Goal: Check status: Check status

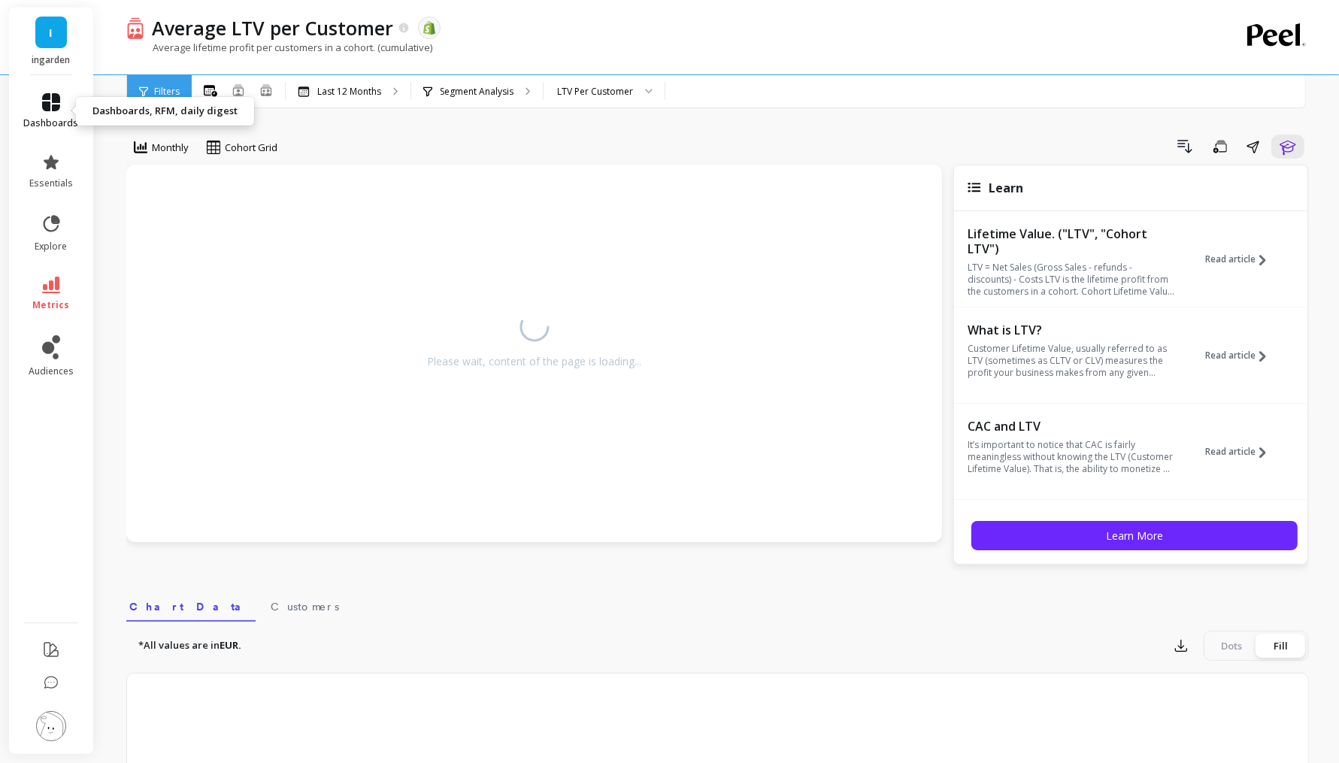
click at [64, 114] on link "dashboards" at bounding box center [51, 111] width 55 height 36
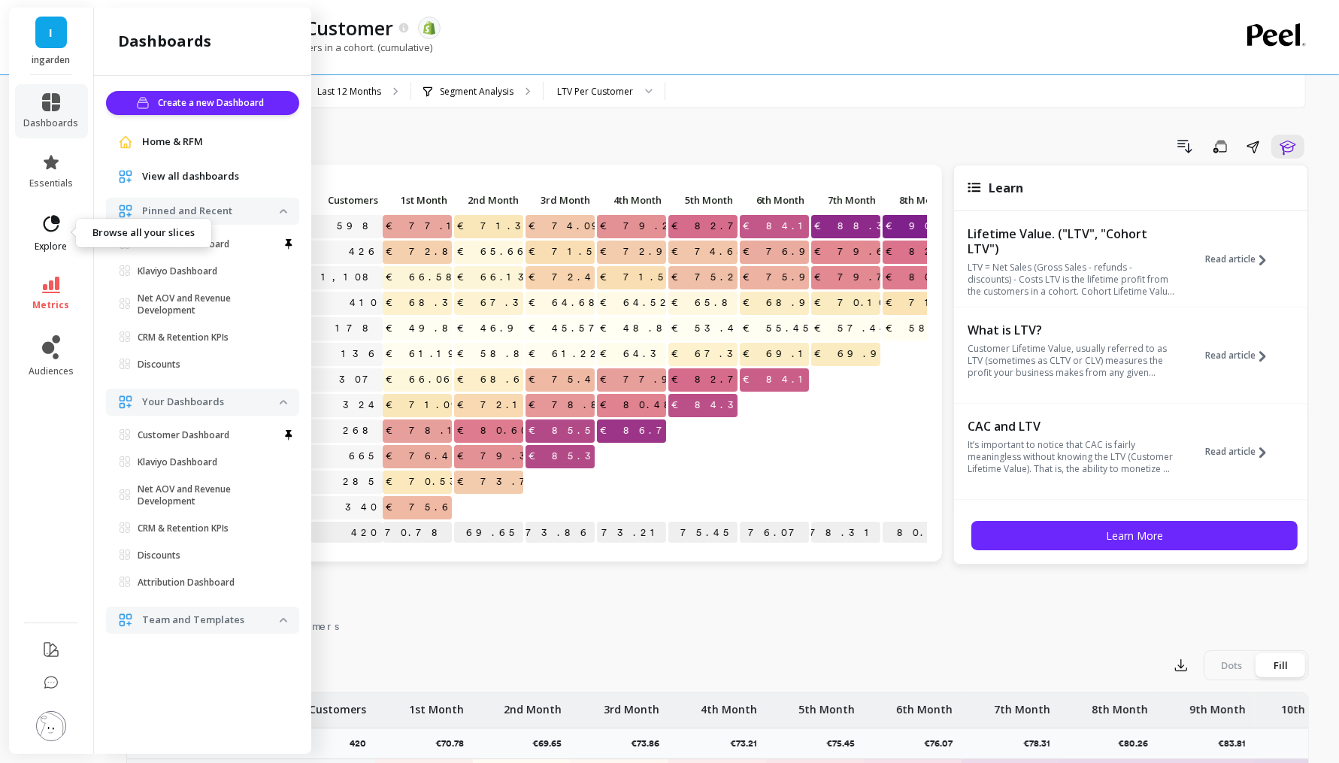
click at [47, 226] on icon at bounding box center [51, 224] width 21 height 21
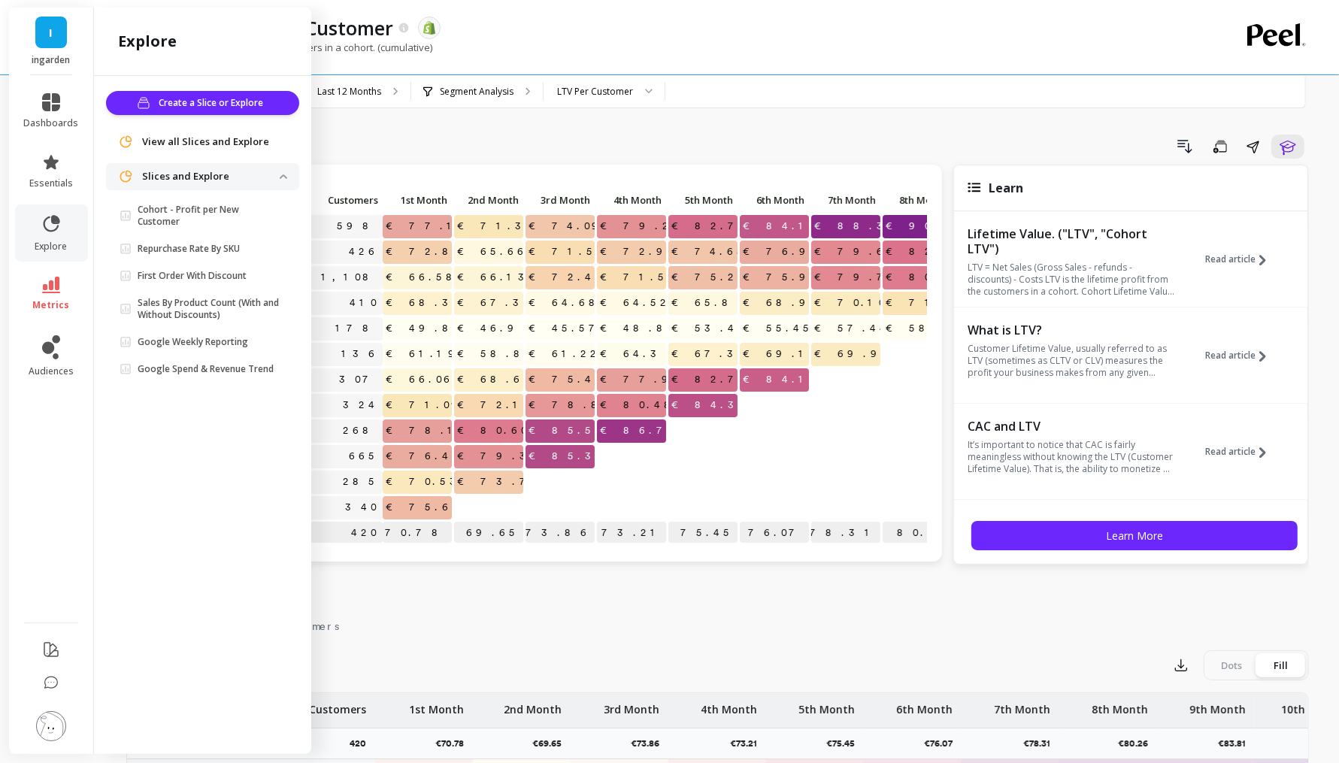
click at [49, 273] on li "metrics" at bounding box center [51, 294] width 73 height 53
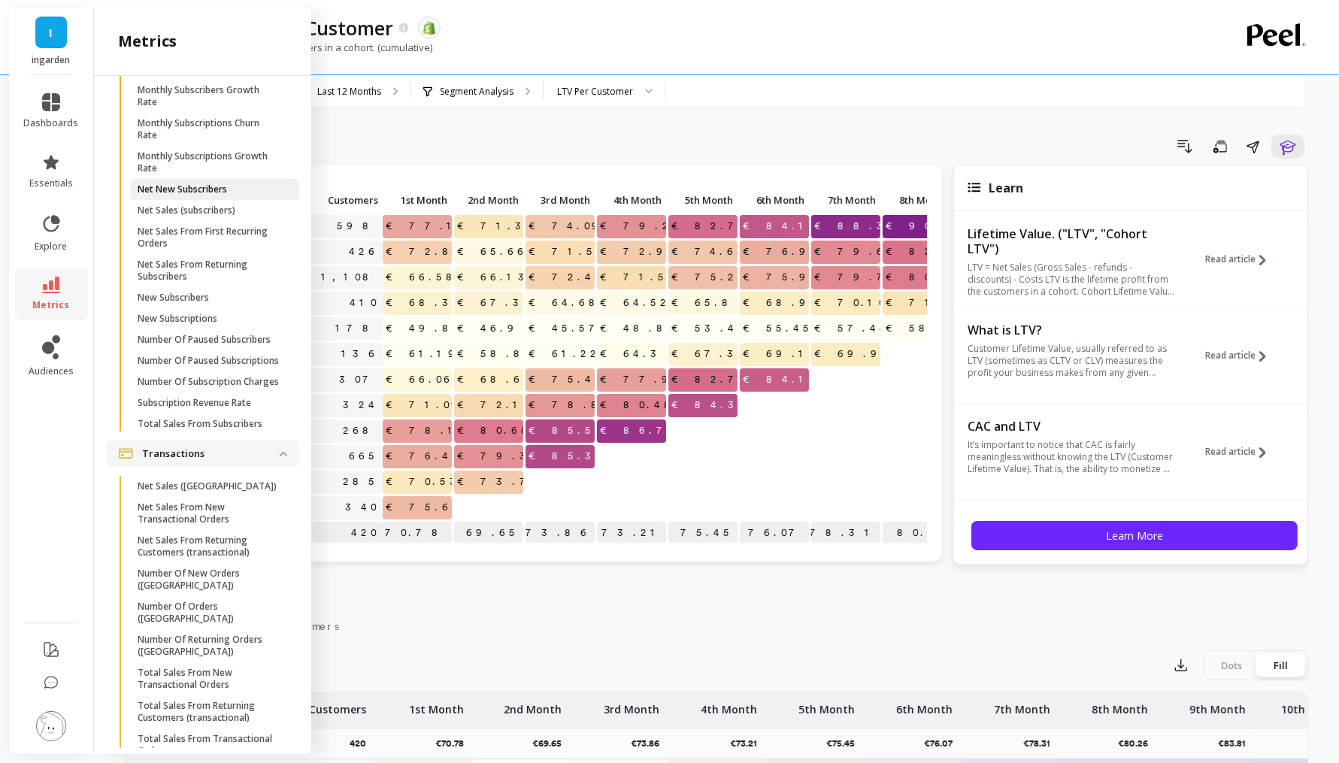
scroll to position [4384, 0]
click at [242, 343] on p "Number Of Paused Subscribers" at bounding box center [204, 337] width 133 height 12
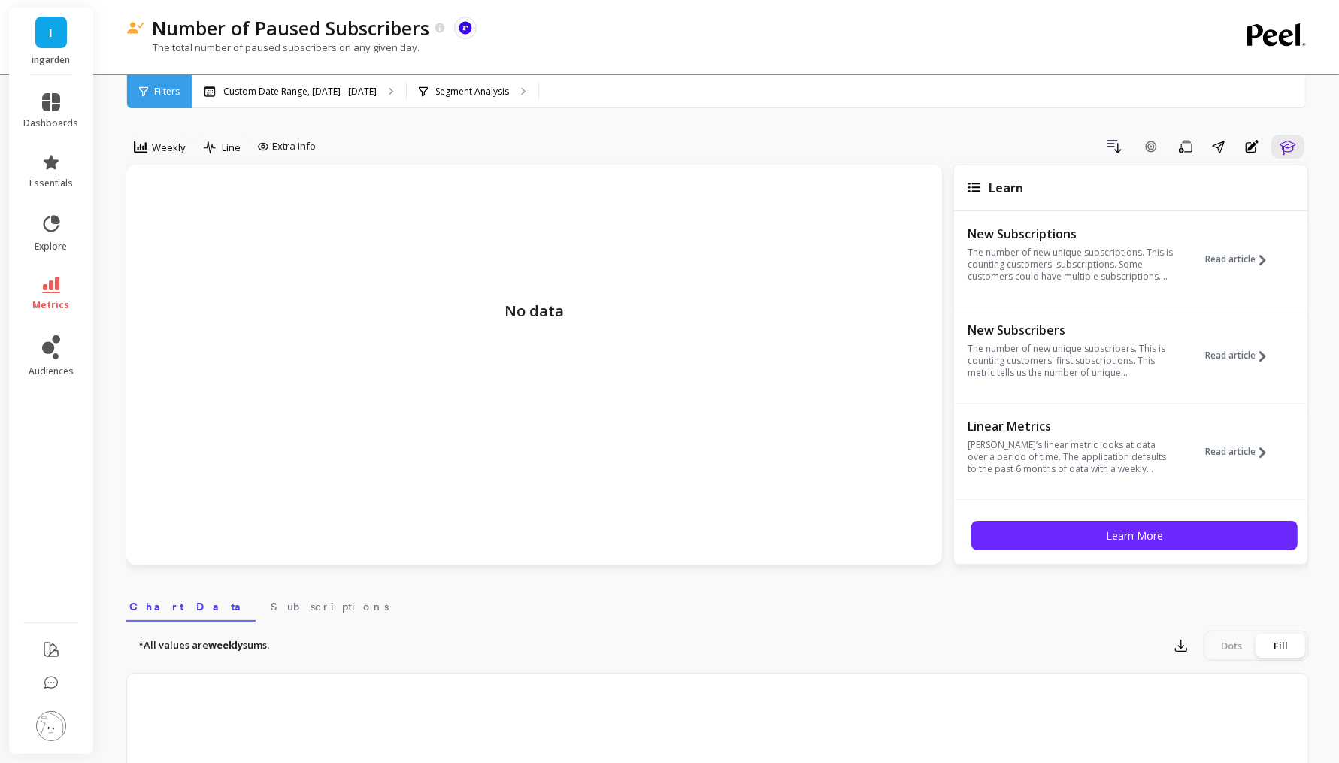
click at [47, 269] on li "metrics" at bounding box center [51, 294] width 73 height 53
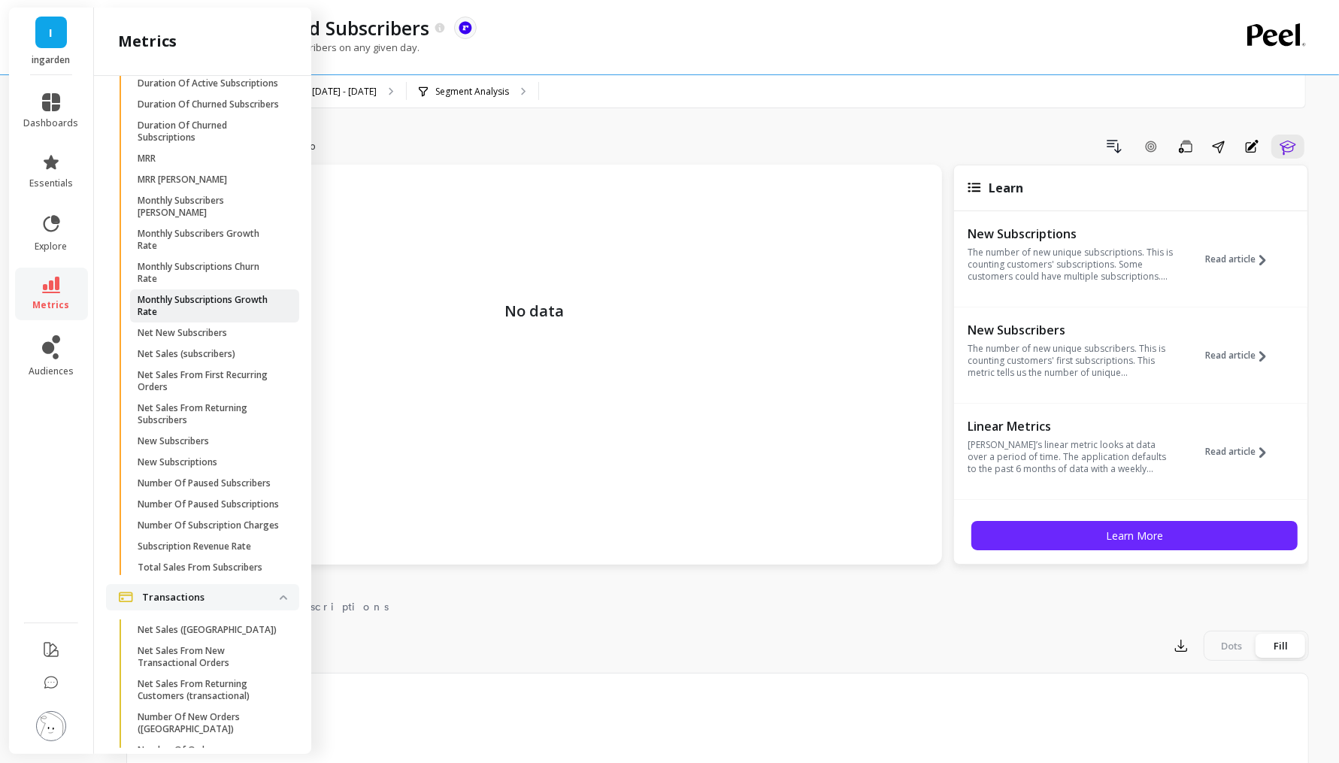
scroll to position [4238, 0]
click at [248, 219] on p "Monthly Subscribers [PERSON_NAME]" at bounding box center [210, 207] width 144 height 24
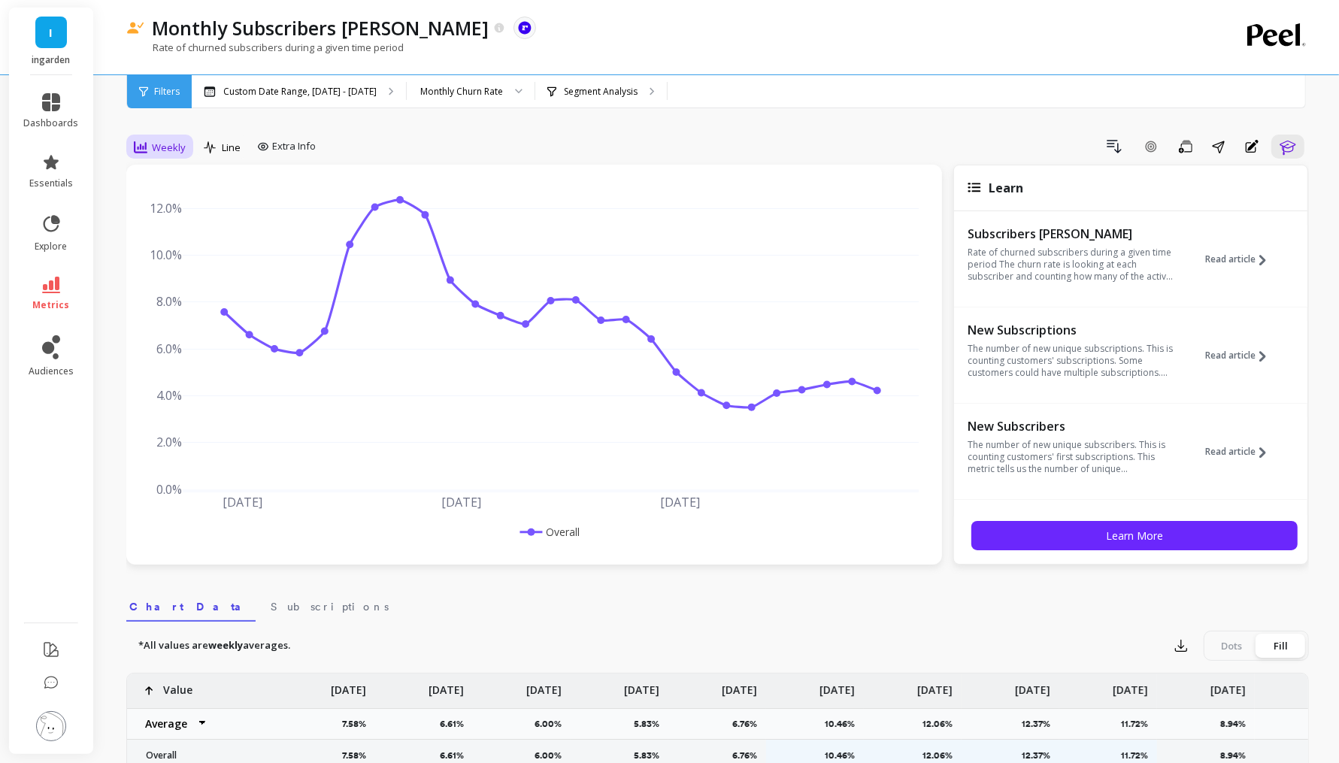
click at [160, 147] on span "Weekly" at bounding box center [169, 148] width 34 height 14
click at [192, 277] on div "Monthly" at bounding box center [182, 267] width 104 height 26
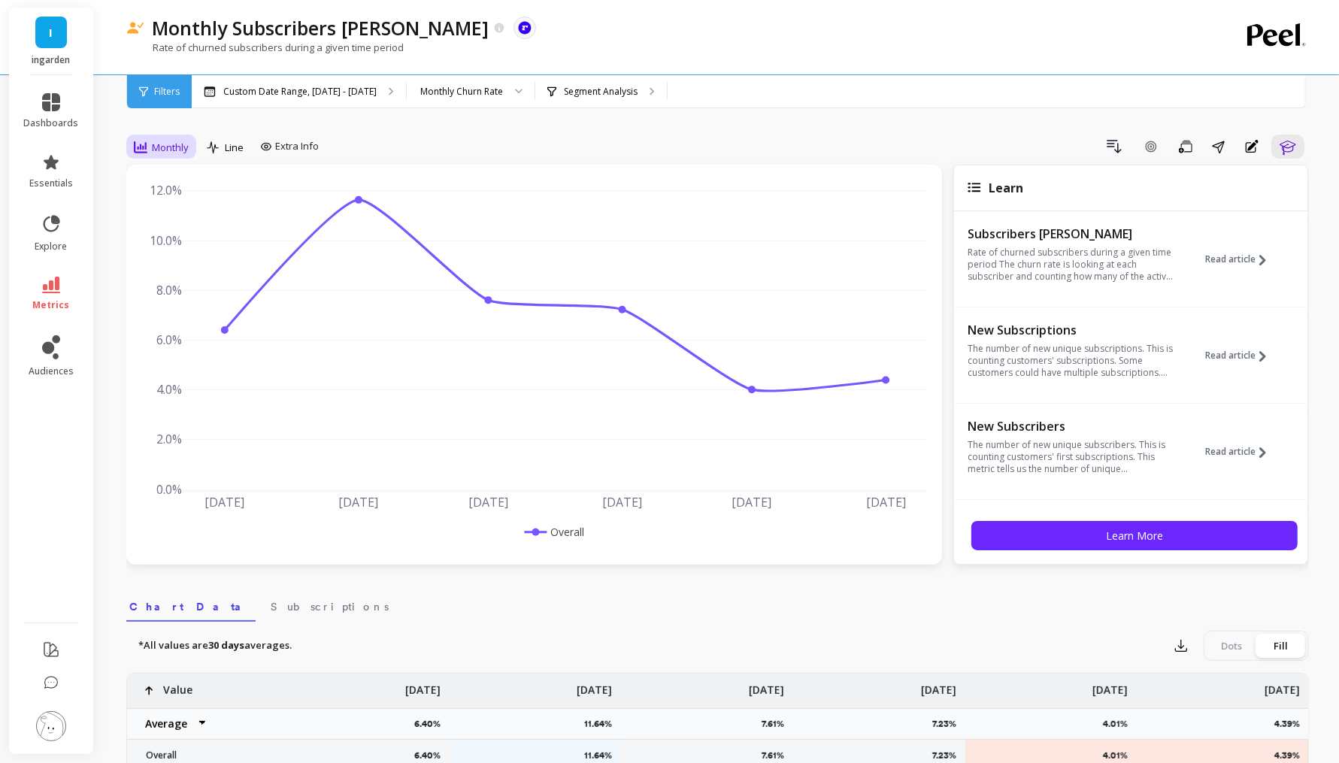
click at [169, 148] on span "Monthly" at bounding box center [170, 148] width 37 height 14
click at [313, 90] on p "Custom Date Range, [DATE] - [DATE]" at bounding box center [299, 92] width 153 height 12
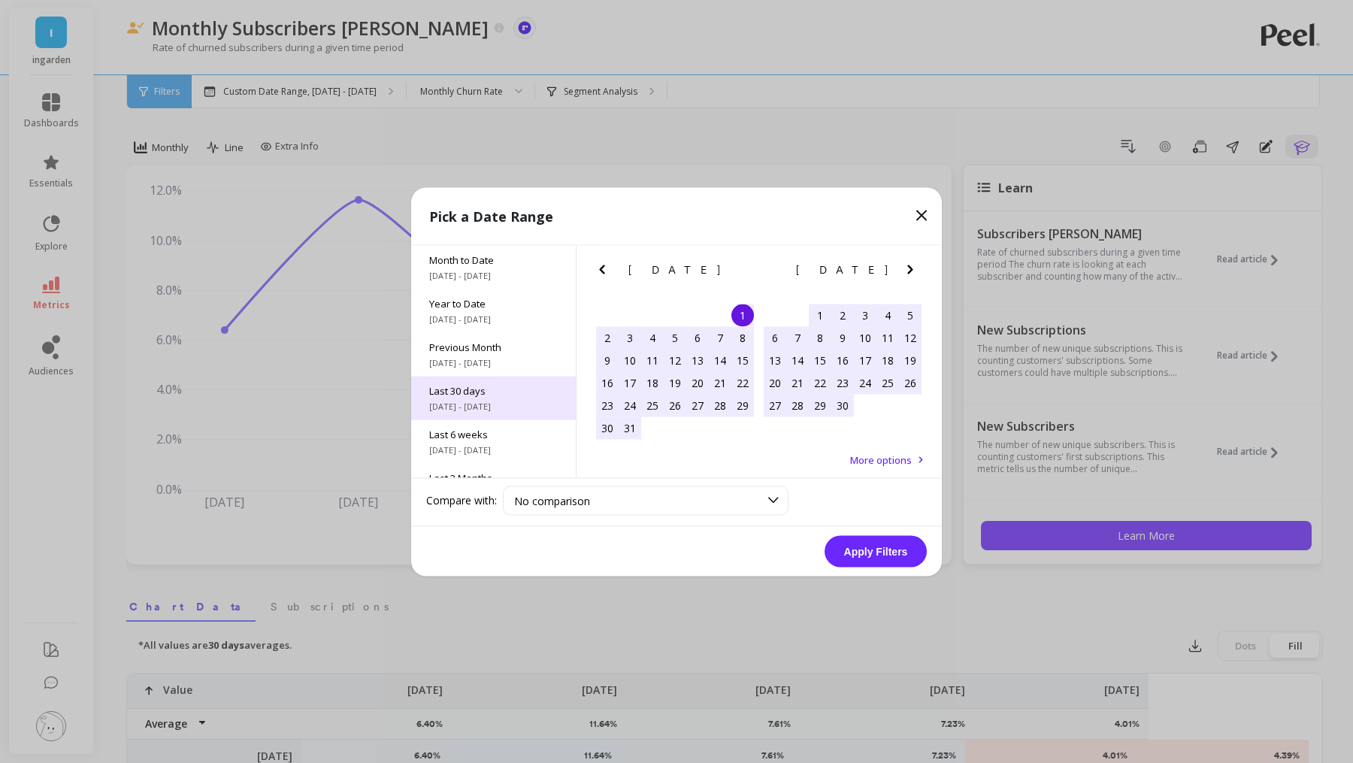
scroll to position [126, 0]
click at [500, 408] on span "[DATE] - [DATE]" at bounding box center [493, 411] width 129 height 12
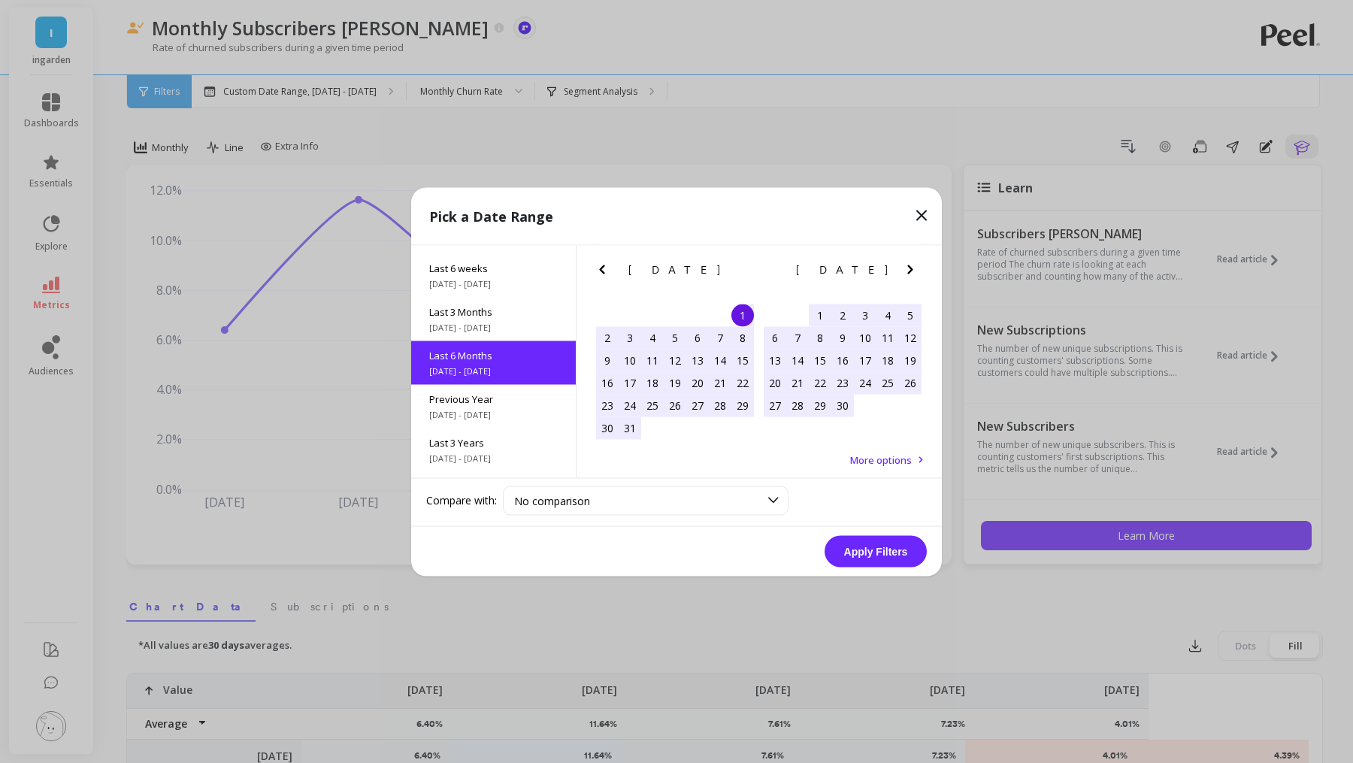
scroll to position [167, 0]
click at [889, 557] on button "Apply Filters" at bounding box center [876, 551] width 102 height 32
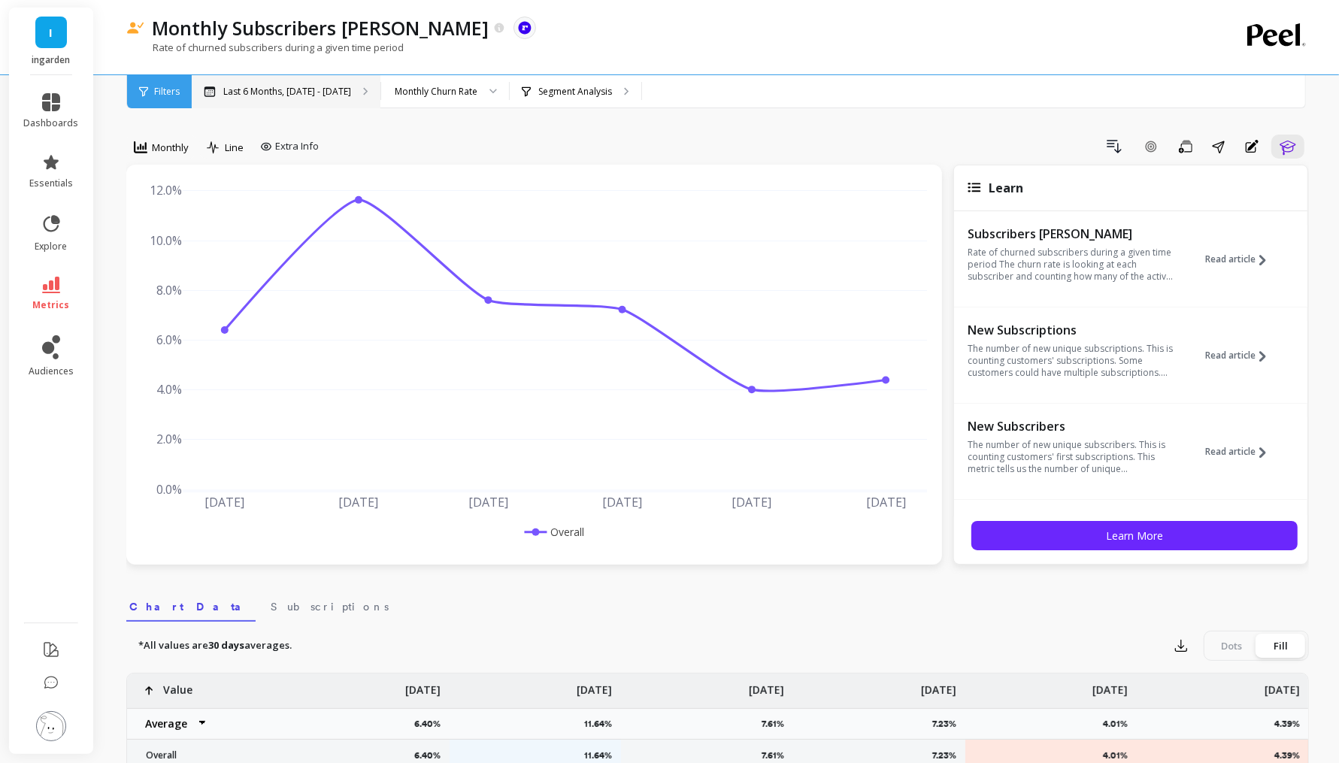
click at [316, 98] on div "Last 6 Months, [DATE] - [DATE]" at bounding box center [286, 91] width 189 height 33
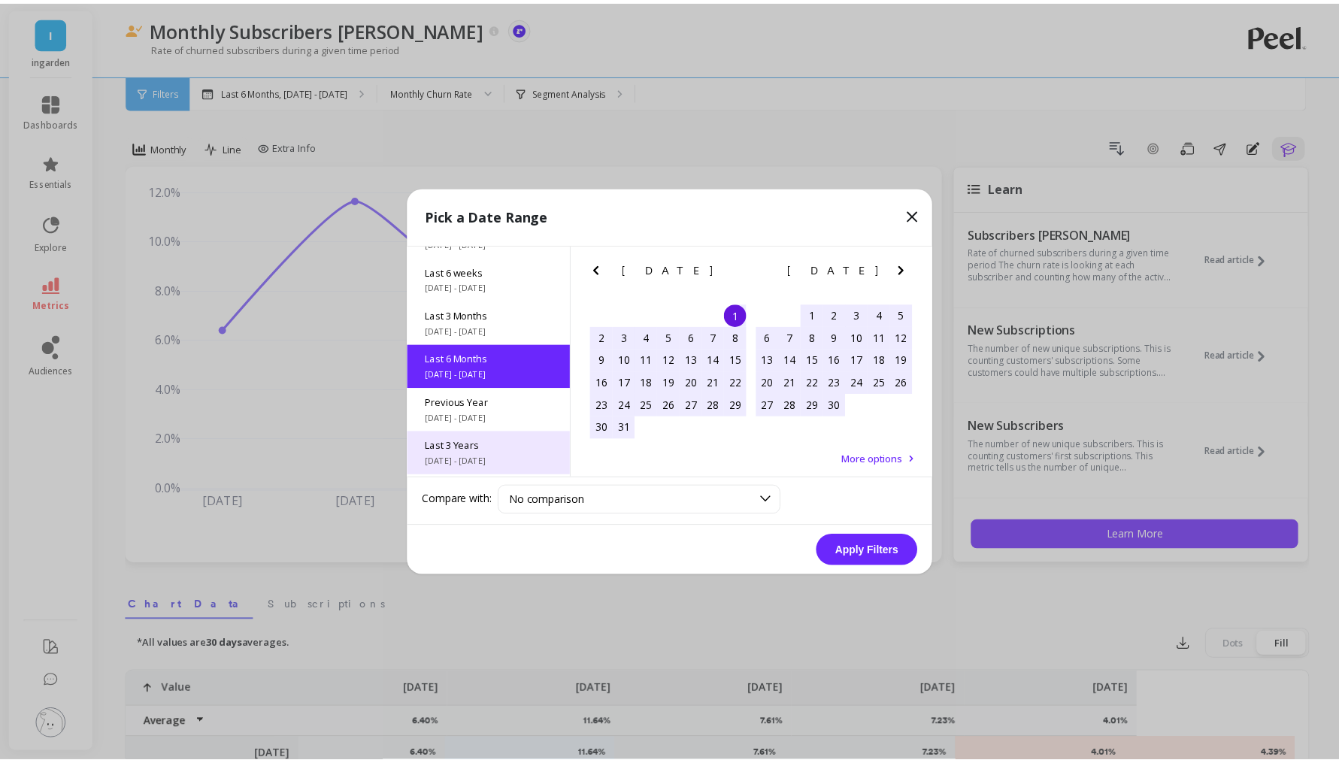
scroll to position [167, 0]
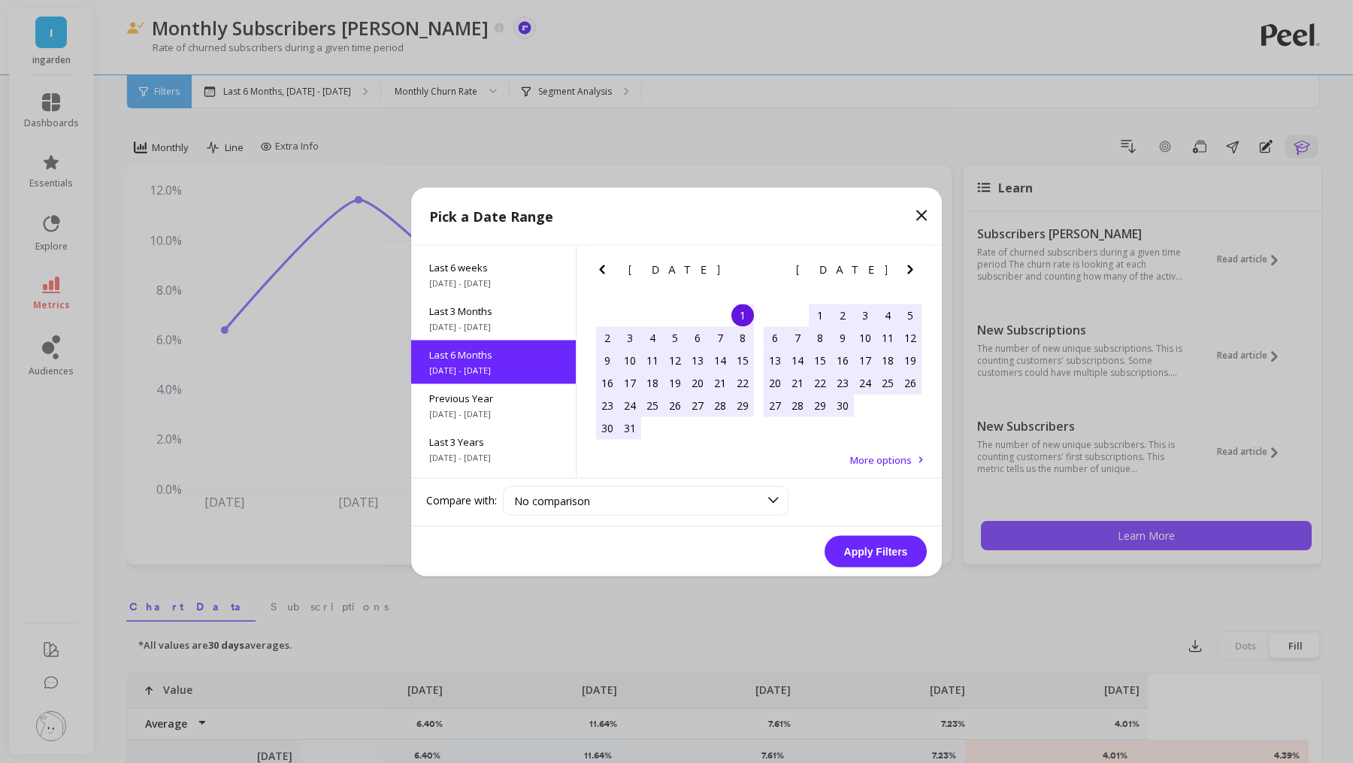
click at [597, 277] on icon "Previous Month" at bounding box center [602, 269] width 18 height 18
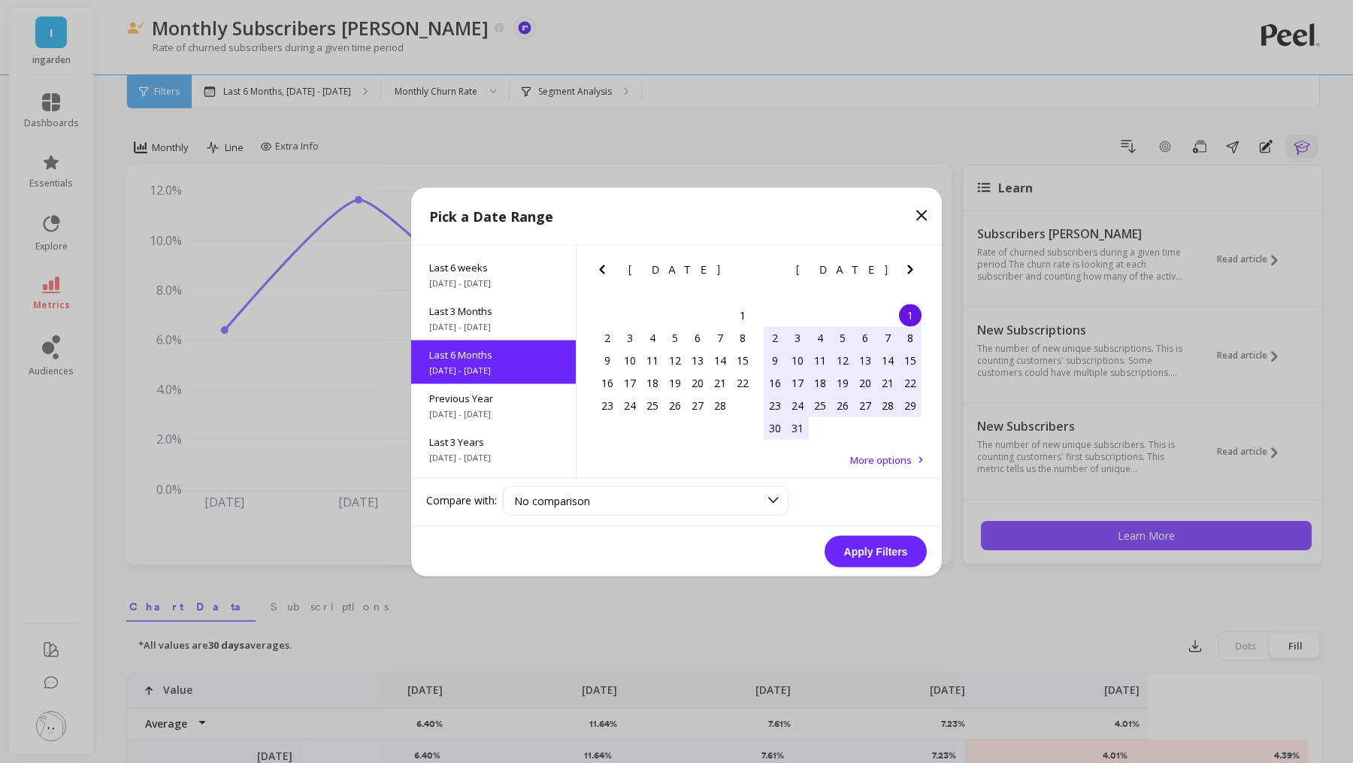
click at [597, 277] on icon "Previous Month" at bounding box center [602, 269] width 18 height 18
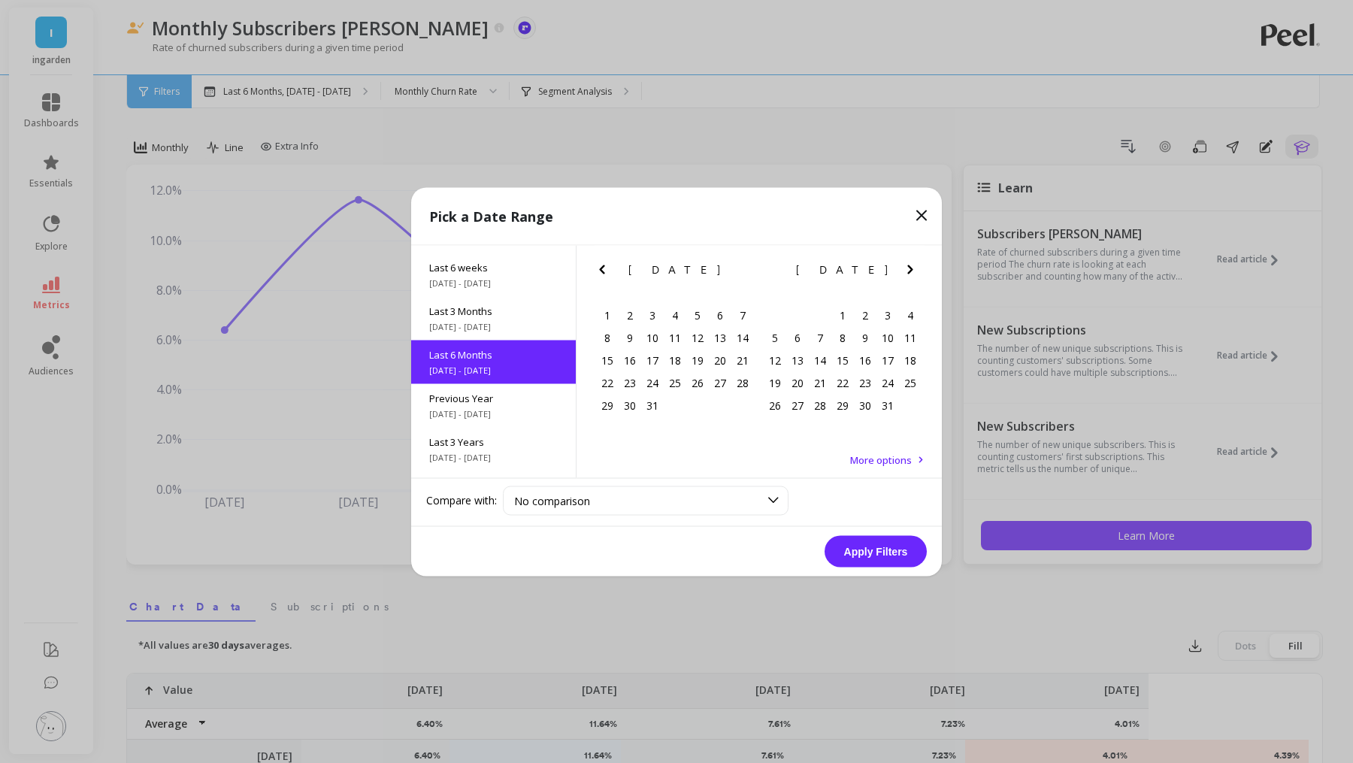
click at [598, 277] on icon "Previous Month" at bounding box center [602, 269] width 18 height 18
click at [602, 265] on icon "Previous Month" at bounding box center [602, 269] width 18 height 18
click at [694, 314] on div "1" at bounding box center [697, 315] width 23 height 23
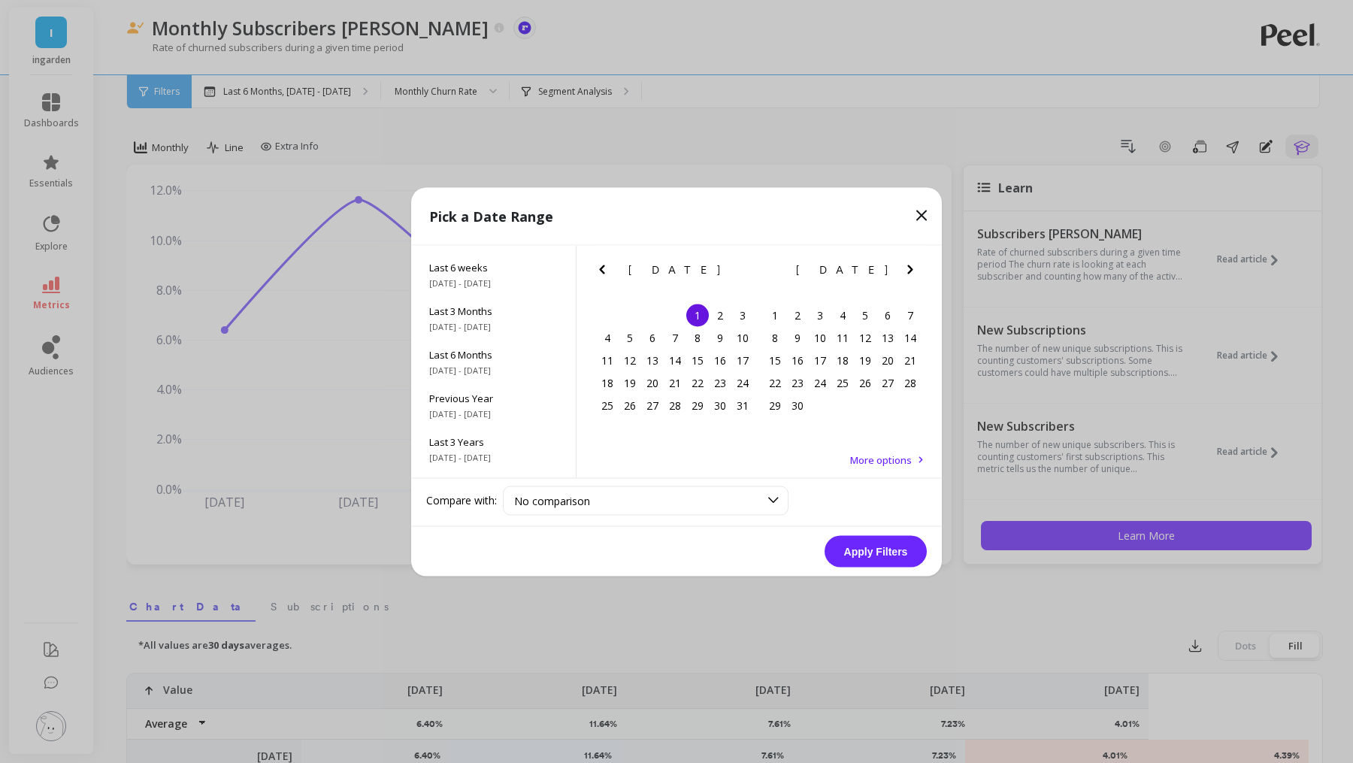
click at [917, 267] on icon "Next Month" at bounding box center [911, 269] width 18 height 18
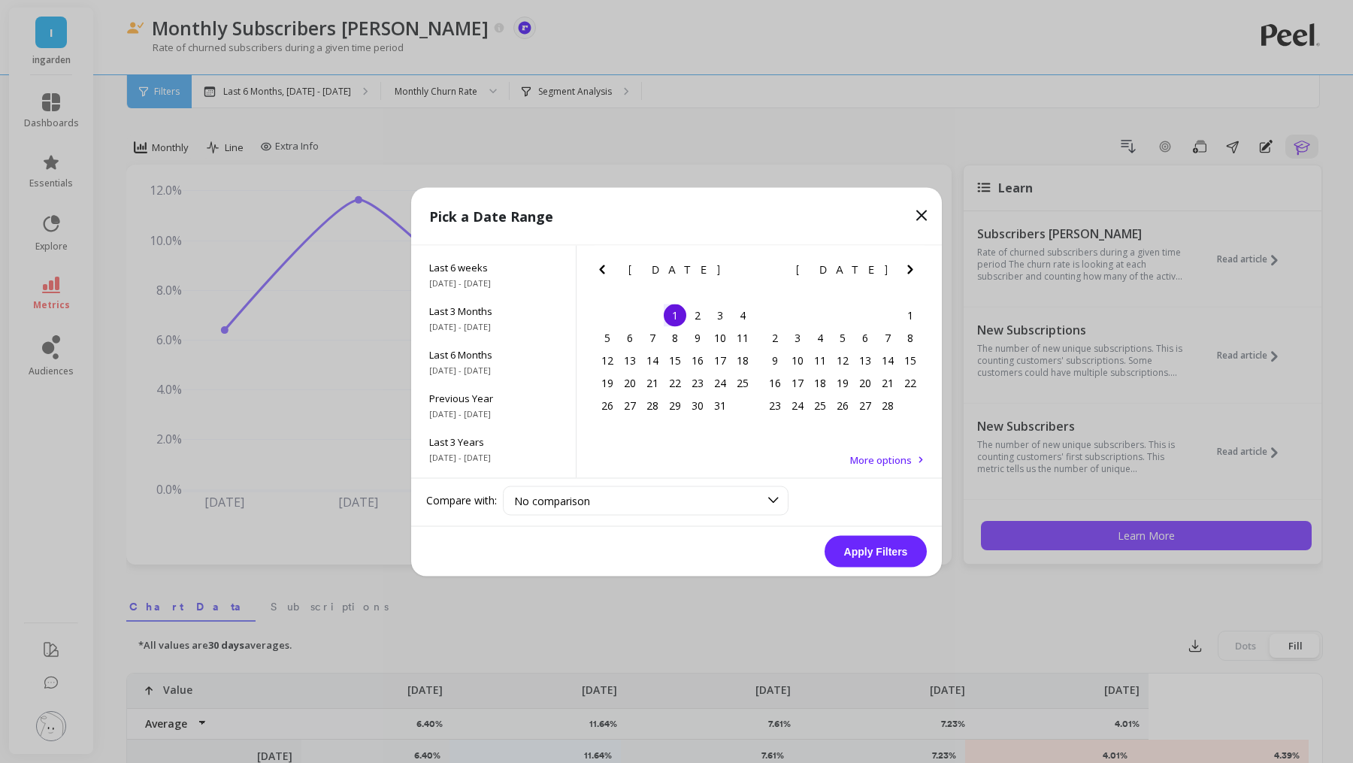
click at [917, 267] on icon "Next Month" at bounding box center [911, 269] width 18 height 18
click at [916, 267] on icon "Next Month" at bounding box center [911, 269] width 18 height 18
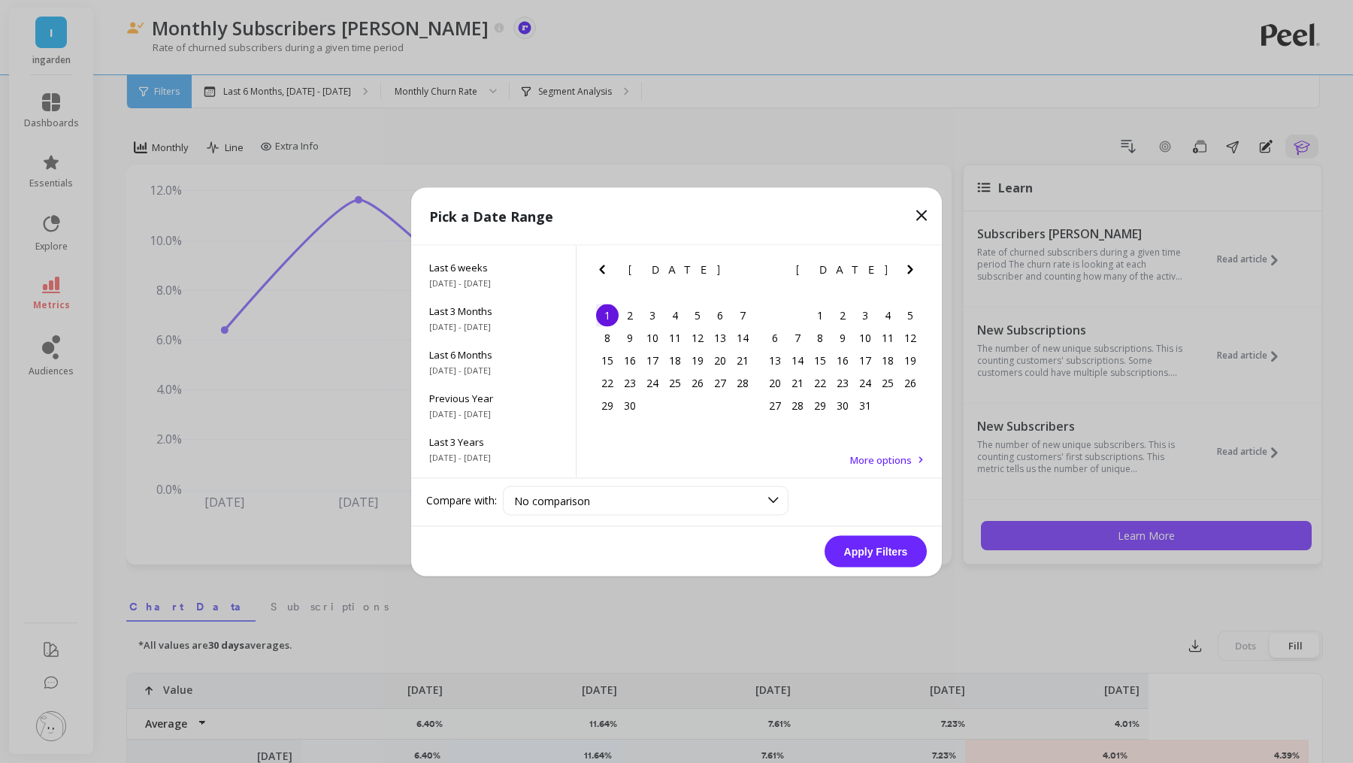
click at [916, 267] on icon "Next Month" at bounding box center [911, 269] width 18 height 18
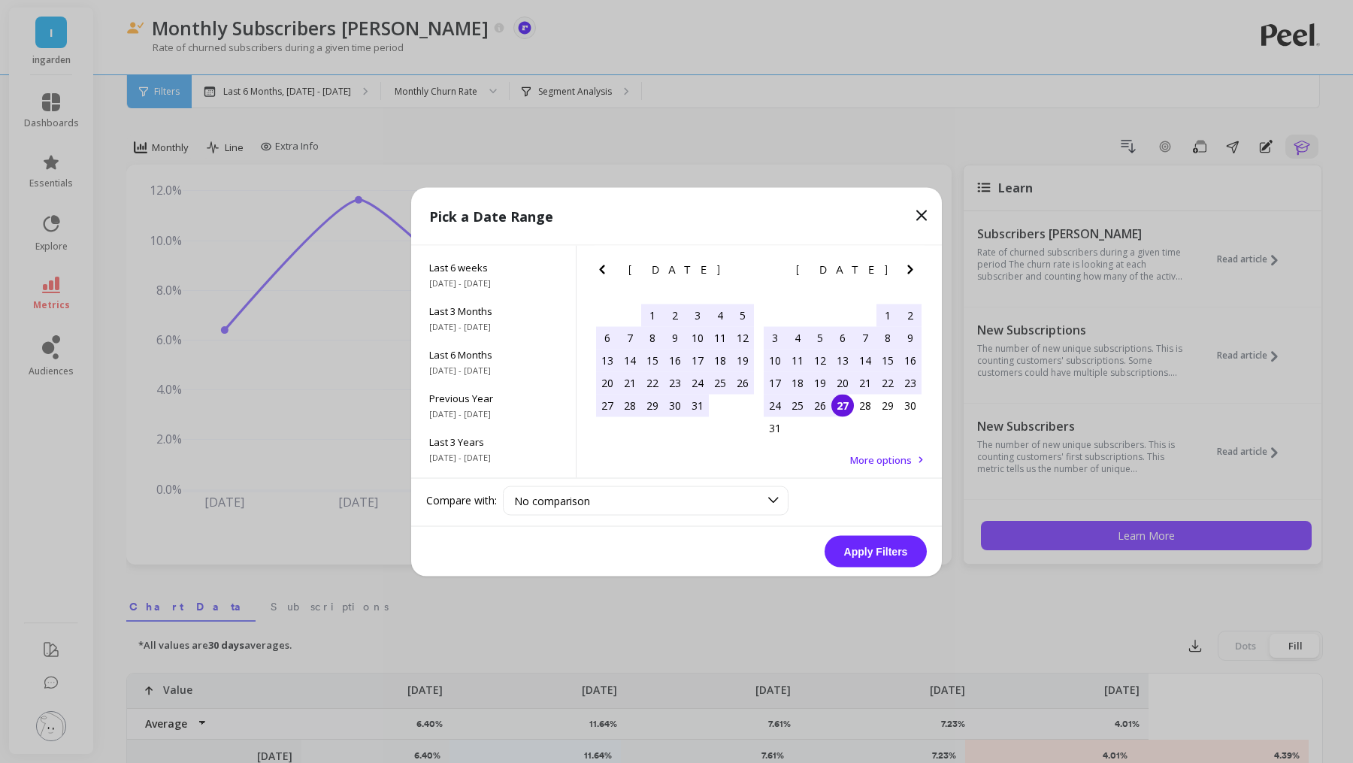
click at [832, 402] on div "27" at bounding box center [843, 405] width 23 height 23
click at [892, 556] on button "Apply Filters" at bounding box center [876, 551] width 102 height 32
